Goal: Information Seeking & Learning: Find specific fact

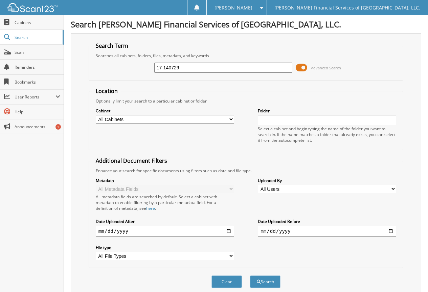
type input "17-140729"
click at [250, 275] on button "Search" at bounding box center [265, 281] width 30 height 13
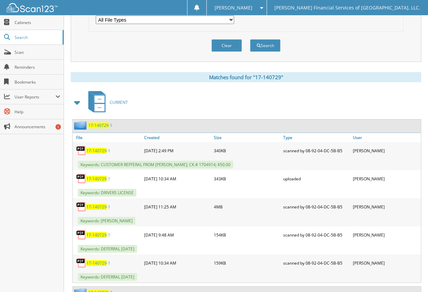
scroll to position [237, 0]
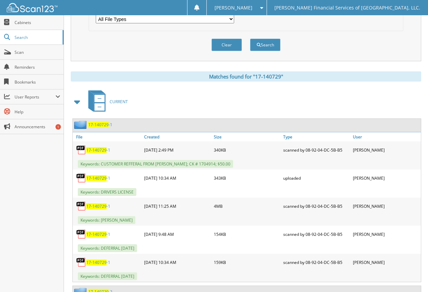
click at [93, 178] on span "17-140729" at bounding box center [96, 178] width 20 height 6
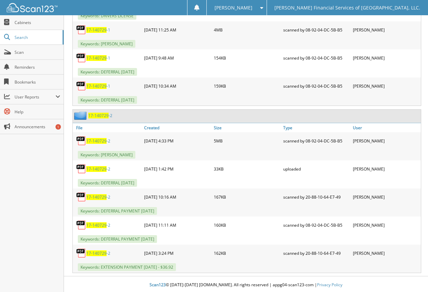
scroll to position [414, 0]
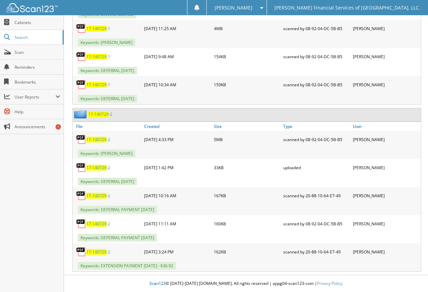
click at [105, 137] on span "17-140729" at bounding box center [96, 140] width 20 height 6
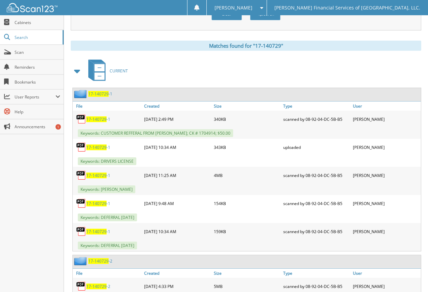
scroll to position [279, 0]
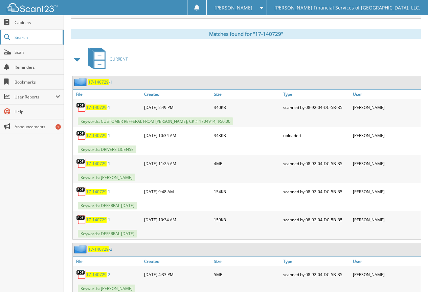
click at [24, 42] on link "Search" at bounding box center [32, 37] width 64 height 15
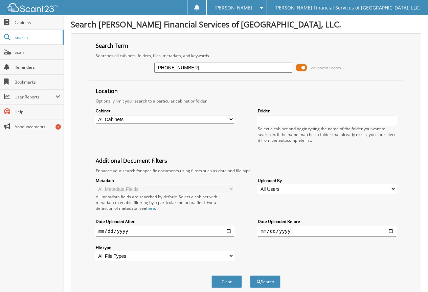
type input "[PHONE_NUMBER]"
click at [250, 275] on button "Search" at bounding box center [265, 281] width 30 height 13
click at [200, 70] on input "17-124295-23" at bounding box center [223, 68] width 138 height 10
type input "[PHONE_NUMBER]"
click at [250, 275] on button "Search" at bounding box center [265, 281] width 30 height 13
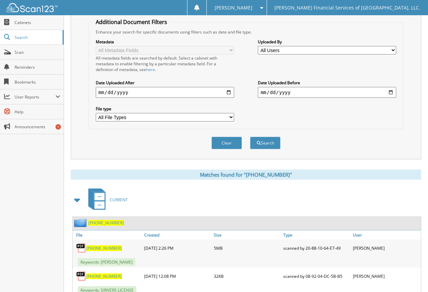
scroll to position [163, 0]
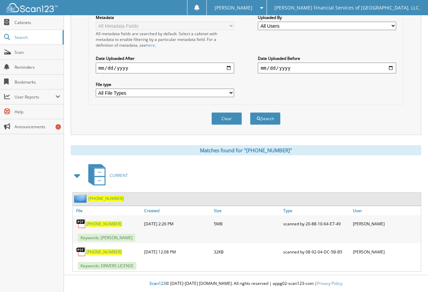
click at [106, 253] on span "[PHONE_NUMBER]" at bounding box center [103, 252] width 35 height 6
click at [101, 223] on span "[PHONE_NUMBER]" at bounding box center [103, 224] width 35 height 6
click at [355, 122] on div "Clear Search" at bounding box center [246, 118] width 314 height 27
click at [194, 164] on div "Matches found for "[PHONE_NUMBER]" CURRENT [PHONE_NUMBER] File Size" at bounding box center [246, 208] width 350 height 126
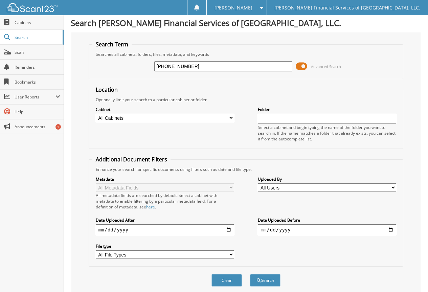
scroll to position [0, 0]
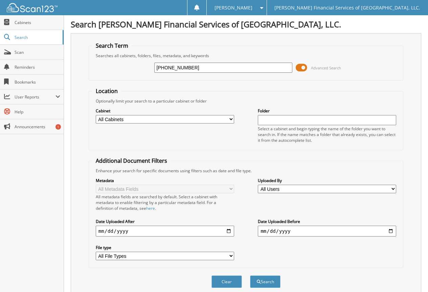
click at [418, 72] on div "Search Term Searches all cabinets, folders, files, metadata, and keywords [PHON…" at bounding box center [246, 165] width 350 height 265
